Goal: Task Accomplishment & Management: Use online tool/utility

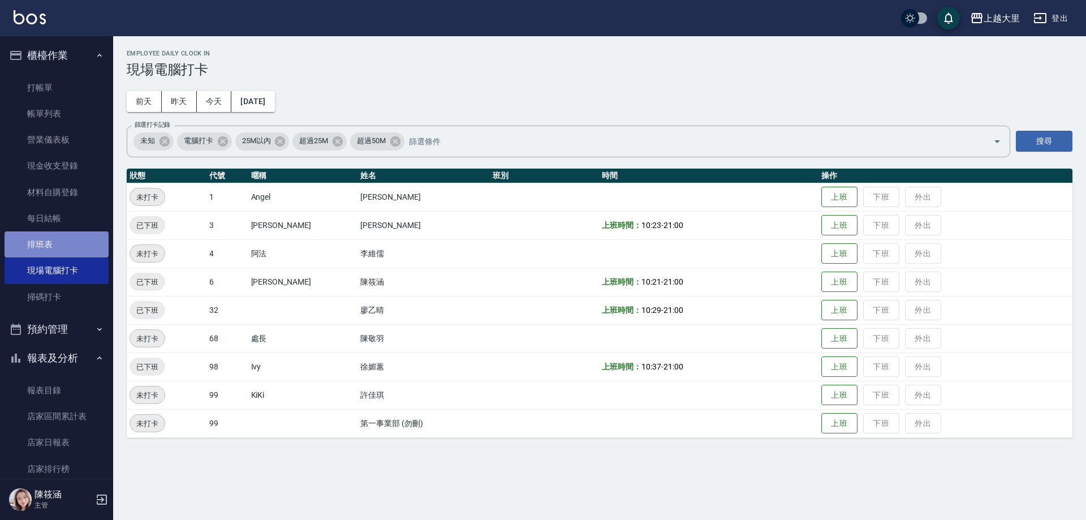
click at [81, 231] on link "排班表" at bounding box center [57, 244] width 104 height 26
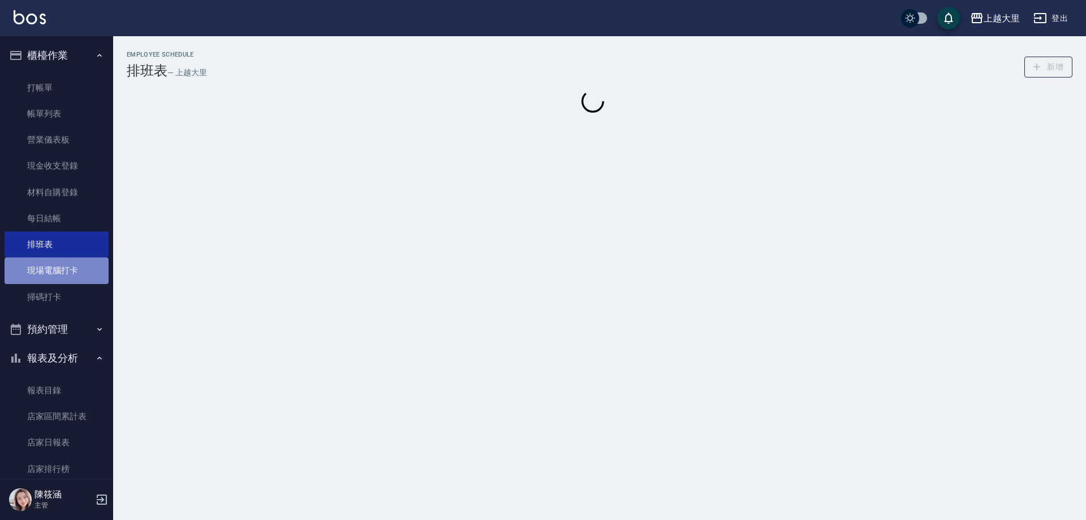
click at [70, 280] on link "現場電腦打卡" at bounding box center [57, 270] width 104 height 26
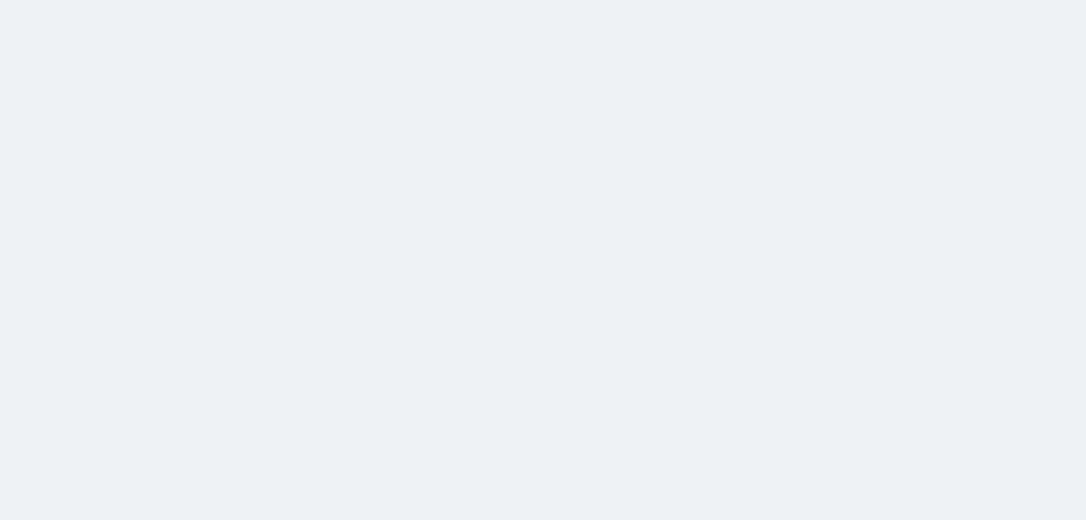
click at [70, 0] on html at bounding box center [543, 0] width 1086 height 0
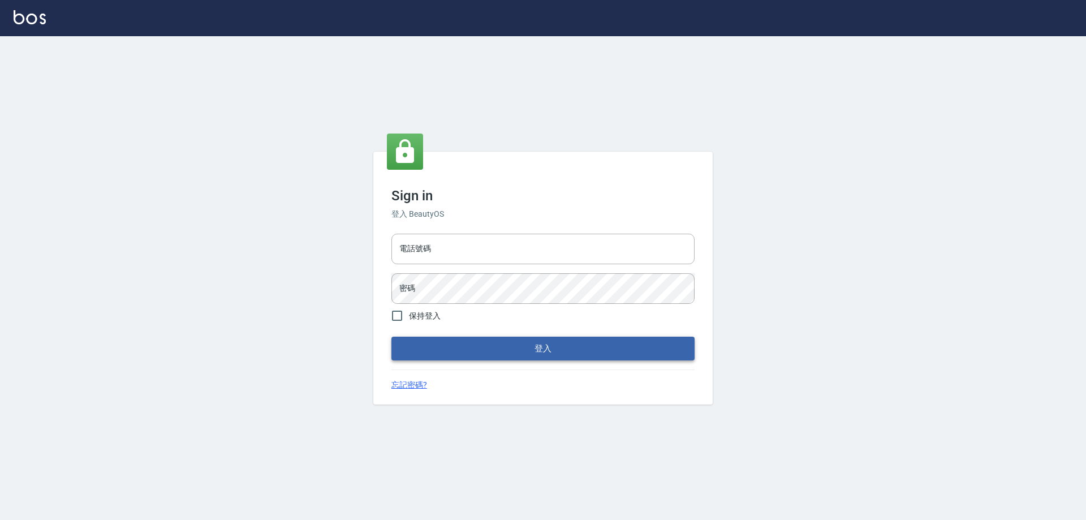
type input "0927586163"
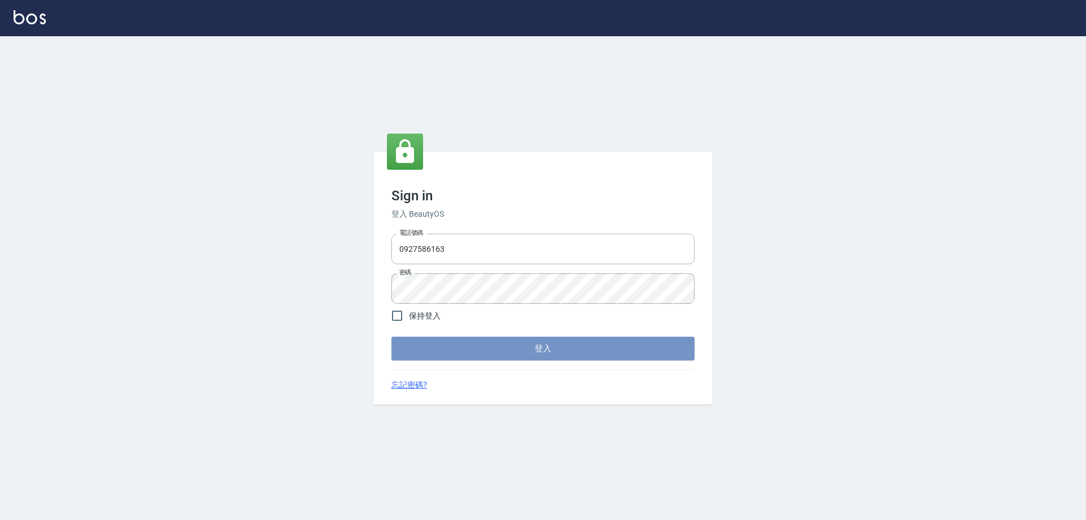
drag, startPoint x: 546, startPoint y: 349, endPoint x: 539, endPoint y: 336, distance: 14.7
click at [545, 350] on button "登入" at bounding box center [543, 349] width 303 height 24
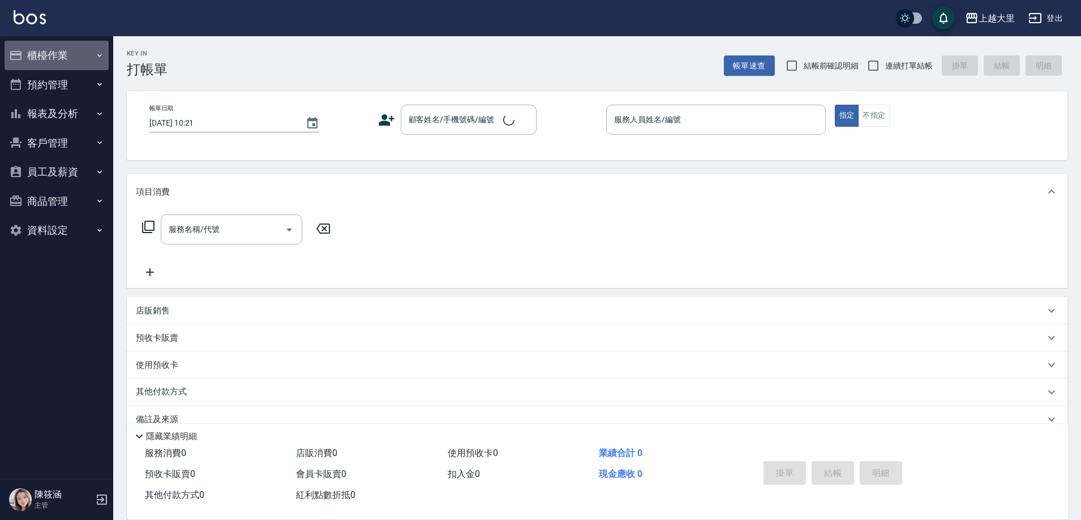
click at [63, 61] on button "櫃檯作業" at bounding box center [57, 55] width 104 height 29
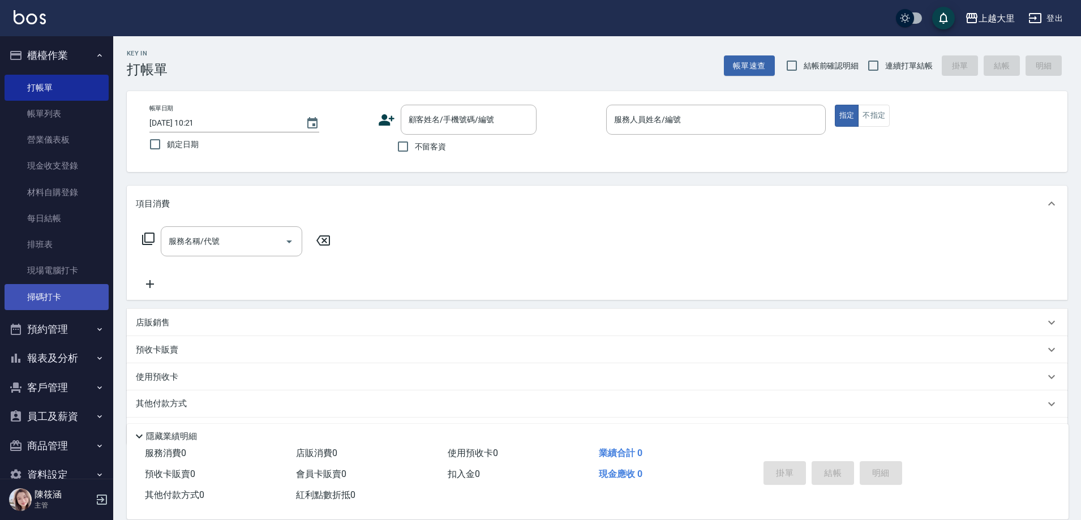
click at [42, 296] on link "掃碼打卡" at bounding box center [57, 297] width 104 height 26
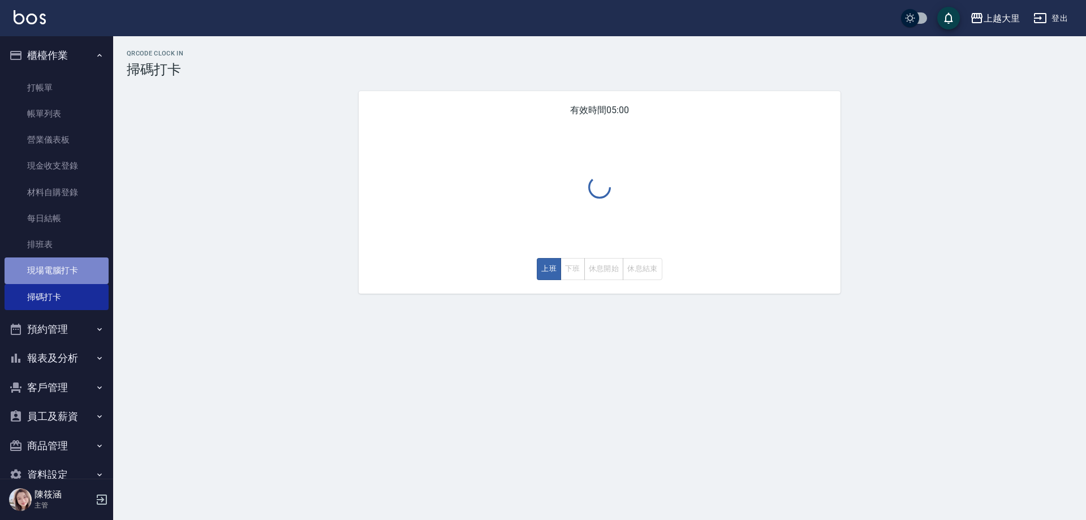
click at [70, 261] on link "現場電腦打卡" at bounding box center [57, 270] width 104 height 26
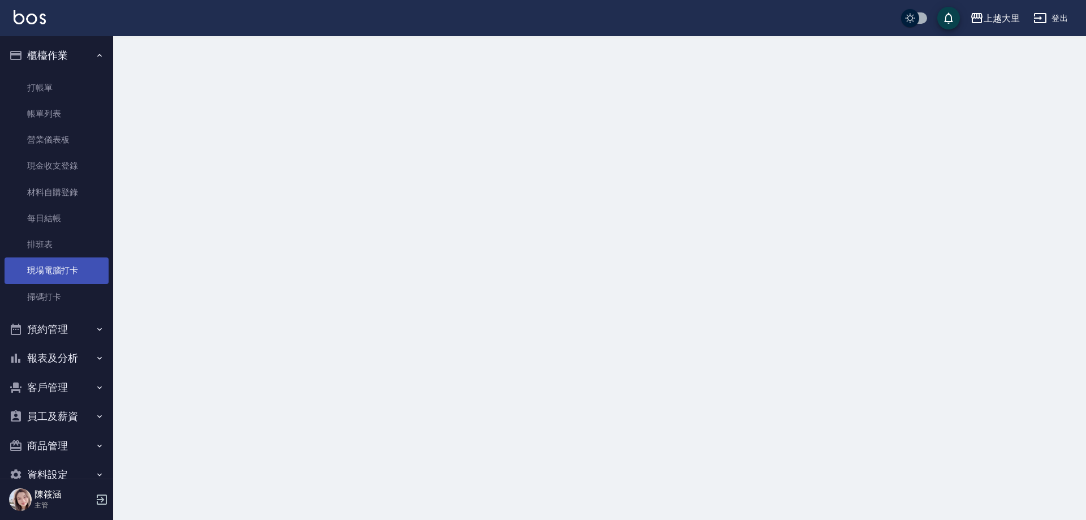
click at [70, 261] on link "現場電腦打卡" at bounding box center [57, 270] width 104 height 26
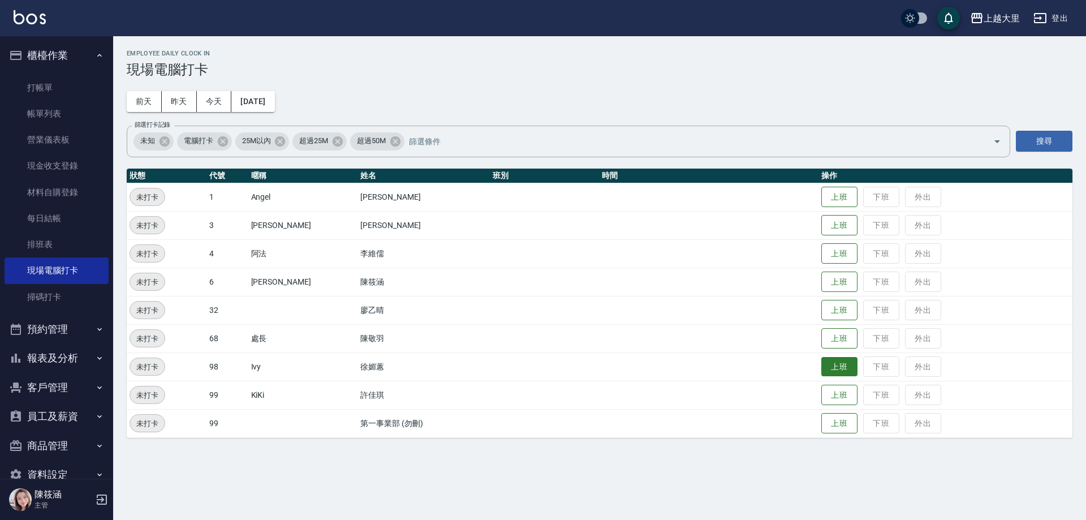
click at [833, 357] on button "上班" at bounding box center [840, 367] width 36 height 20
click at [831, 225] on button "上班" at bounding box center [840, 226] width 36 height 20
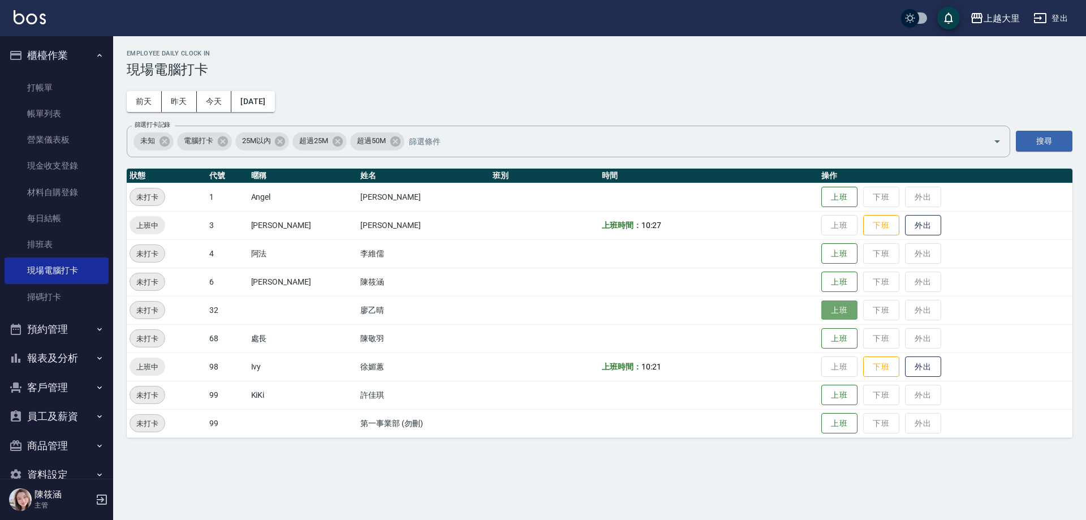
click at [831, 309] on button "上班" at bounding box center [840, 310] width 36 height 20
